Goal: Find specific page/section

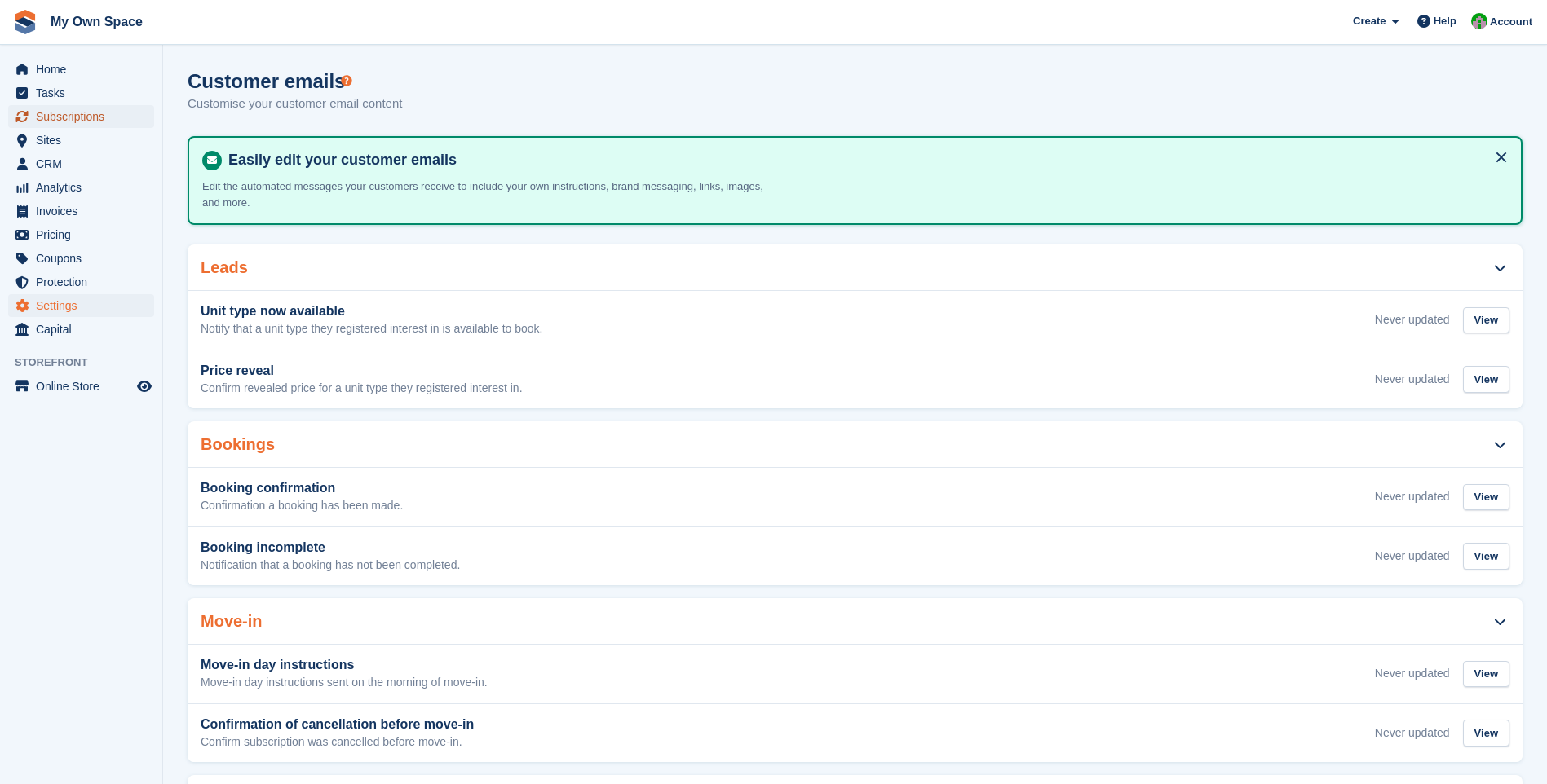
click at [54, 119] on span "Subscriptions" at bounding box center [85, 116] width 98 height 23
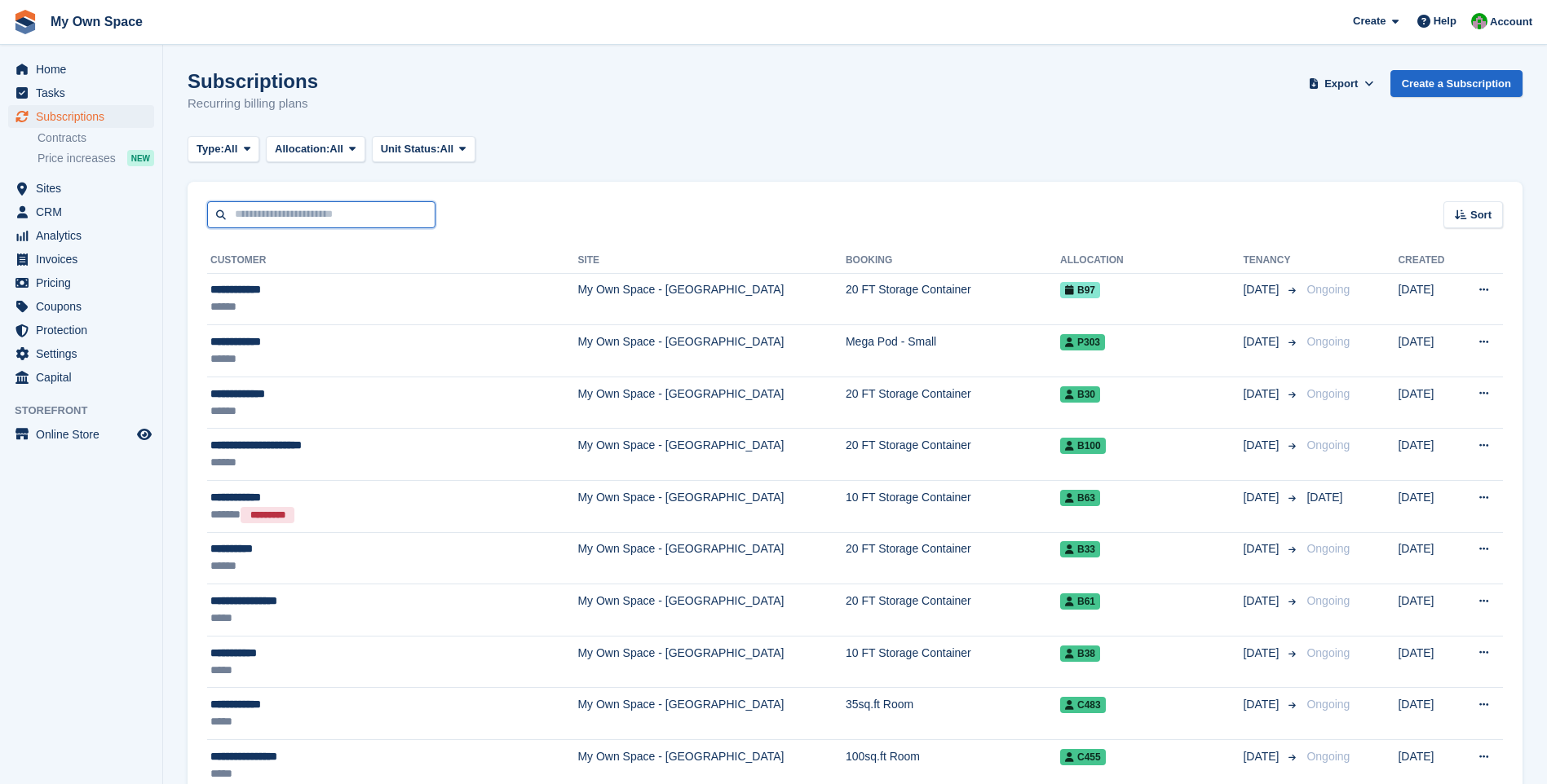
click at [250, 221] on input "text" at bounding box center [322, 215] width 228 height 27
type input "*****"
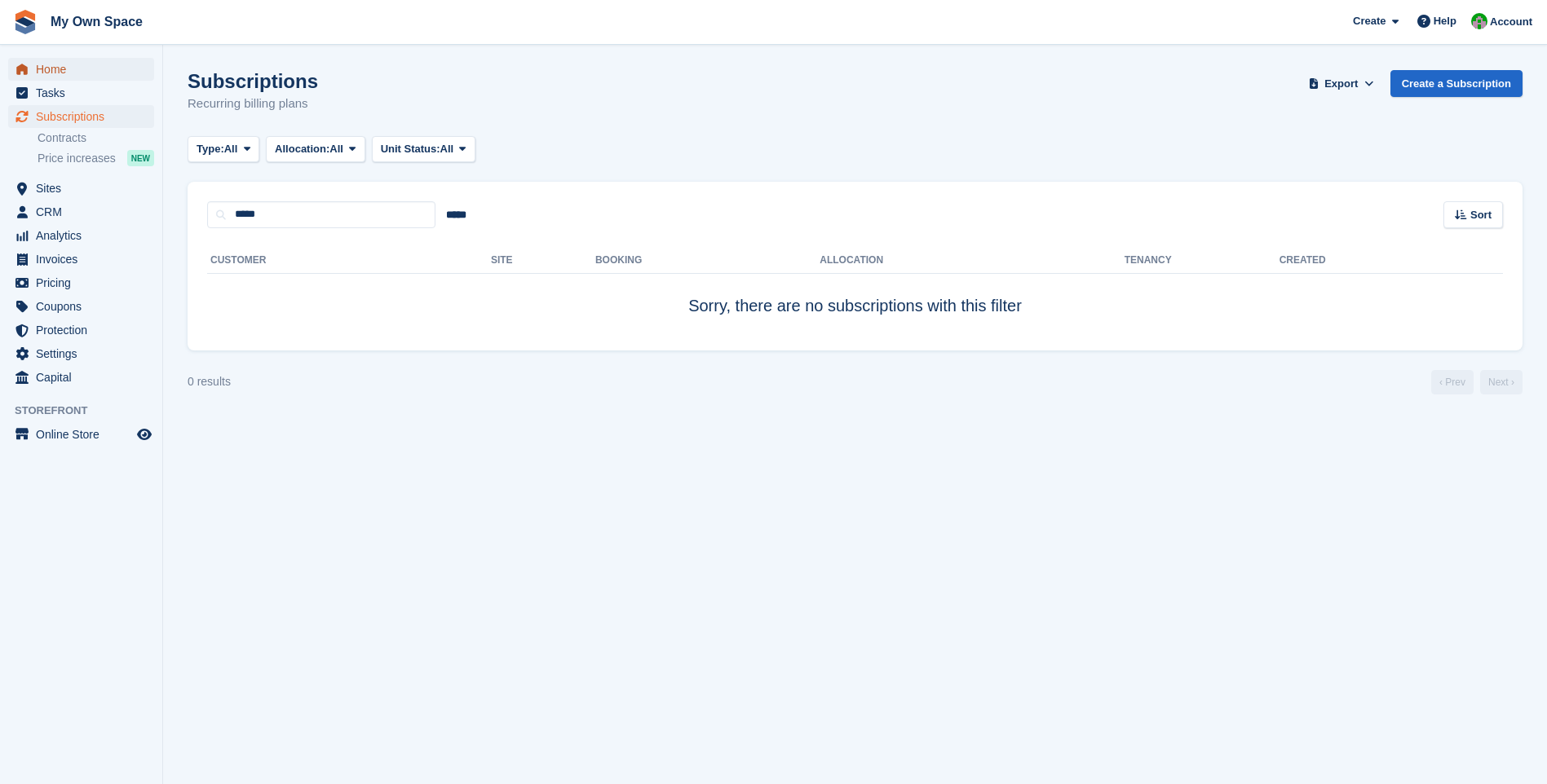
click at [55, 72] on span "Home" at bounding box center [85, 69] width 98 height 23
